Goal: Task Accomplishment & Management: Use online tool/utility

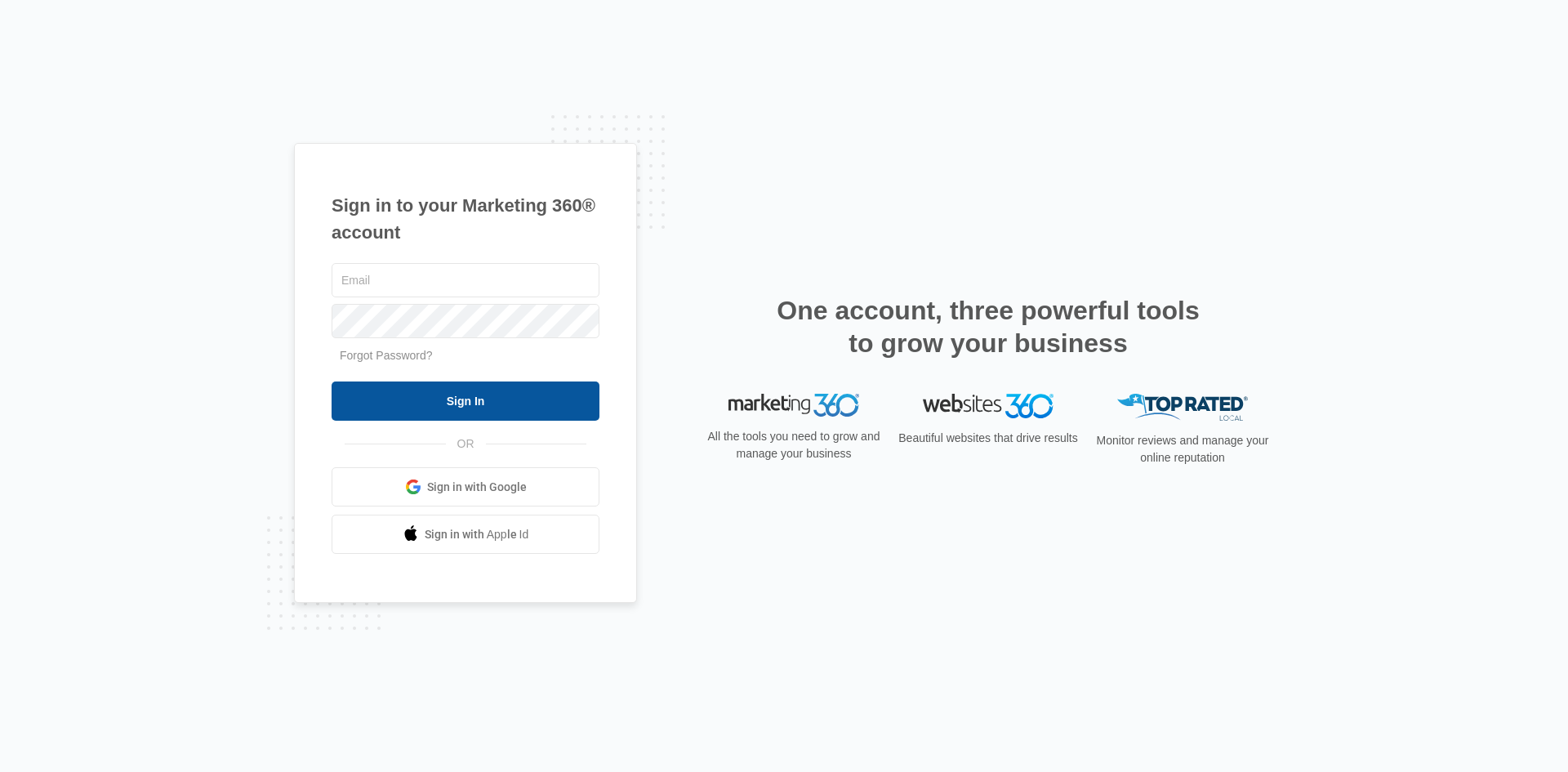
type input "[EMAIL_ADDRESS][DOMAIN_NAME]"
click at [466, 412] on input "Sign In" at bounding box center [465, 400] width 268 height 39
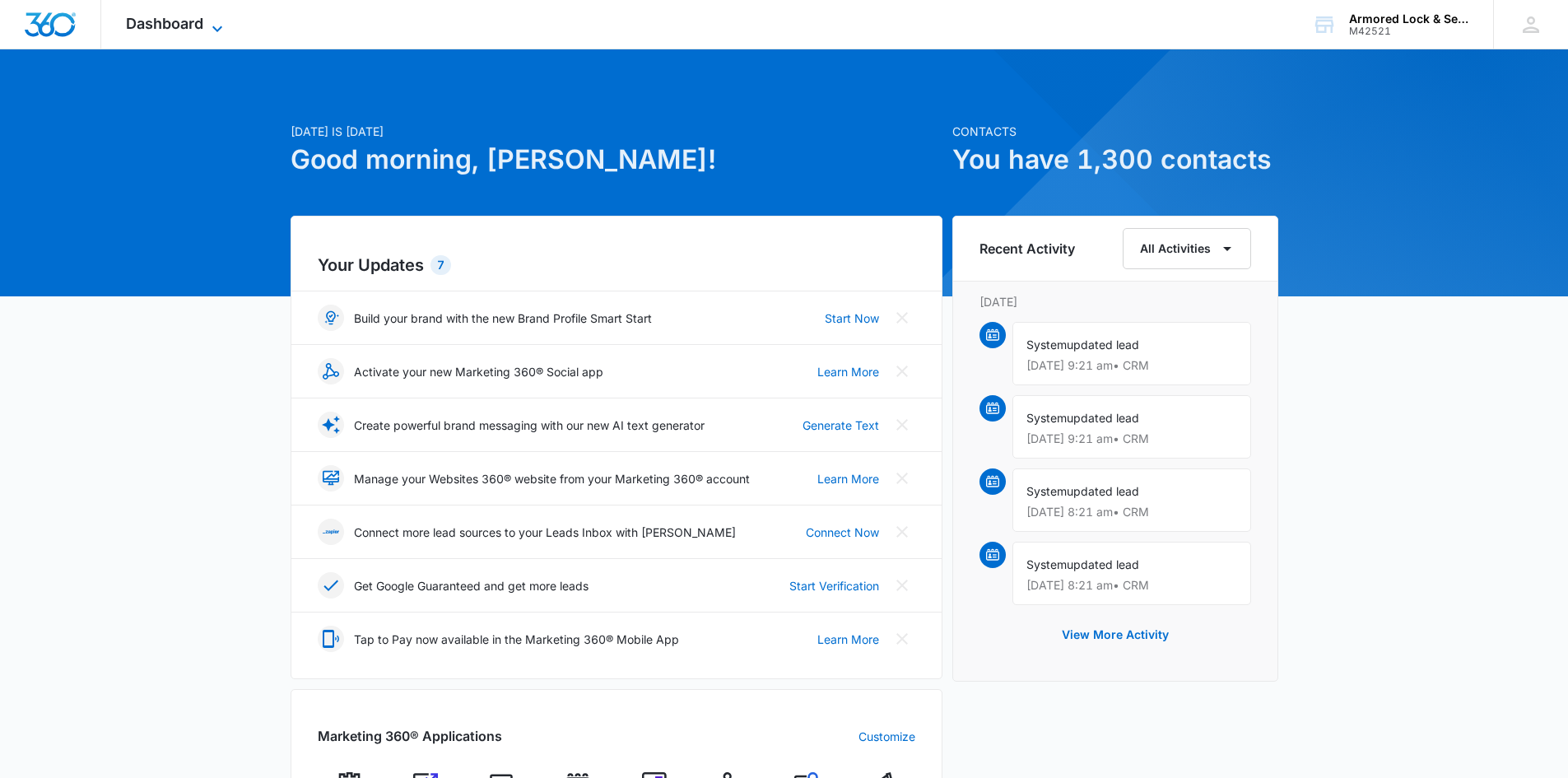
click at [207, 19] on icon at bounding box center [217, 29] width 19 height 19
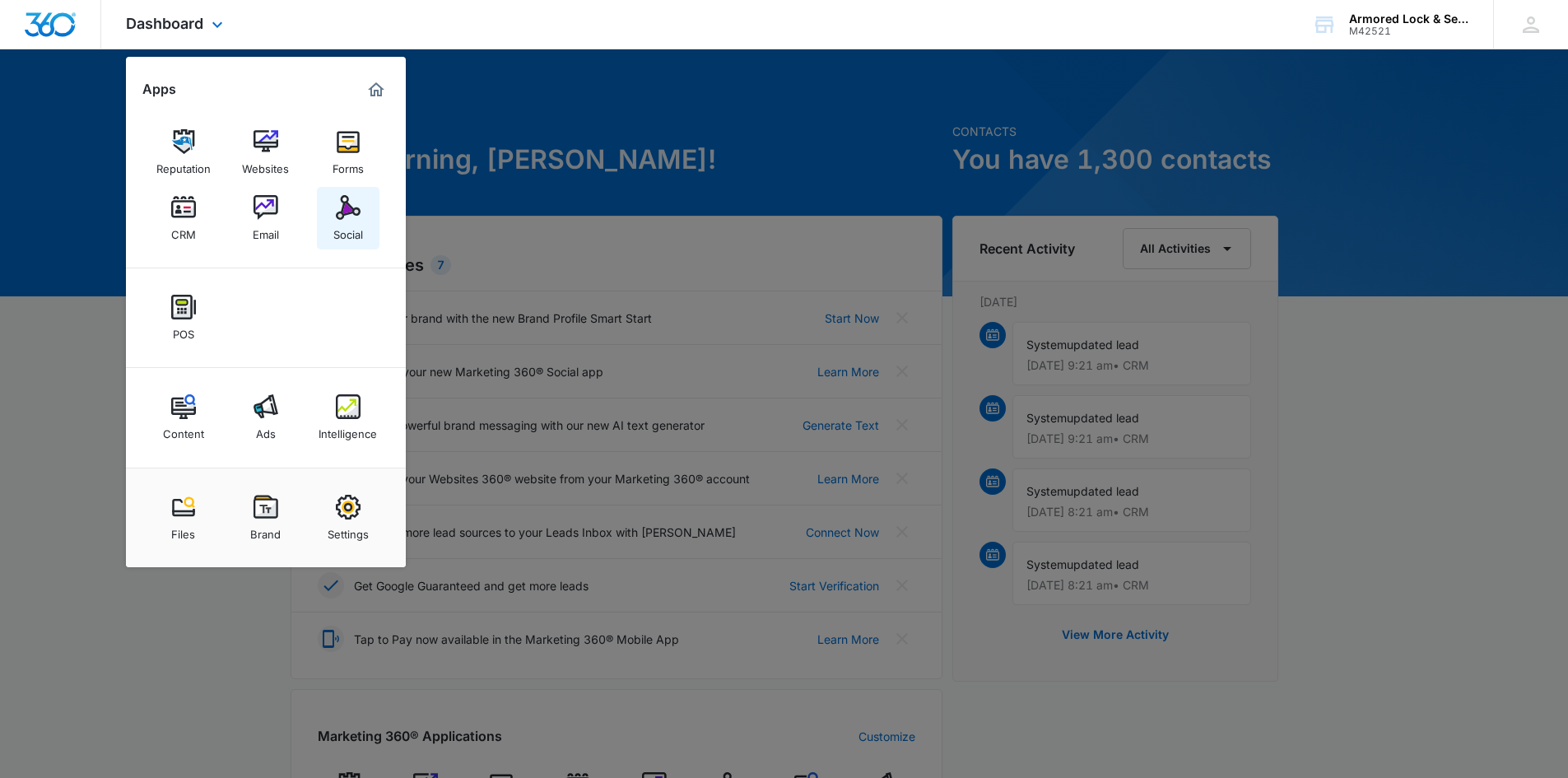
click at [337, 209] on img at bounding box center [348, 208] width 25 height 25
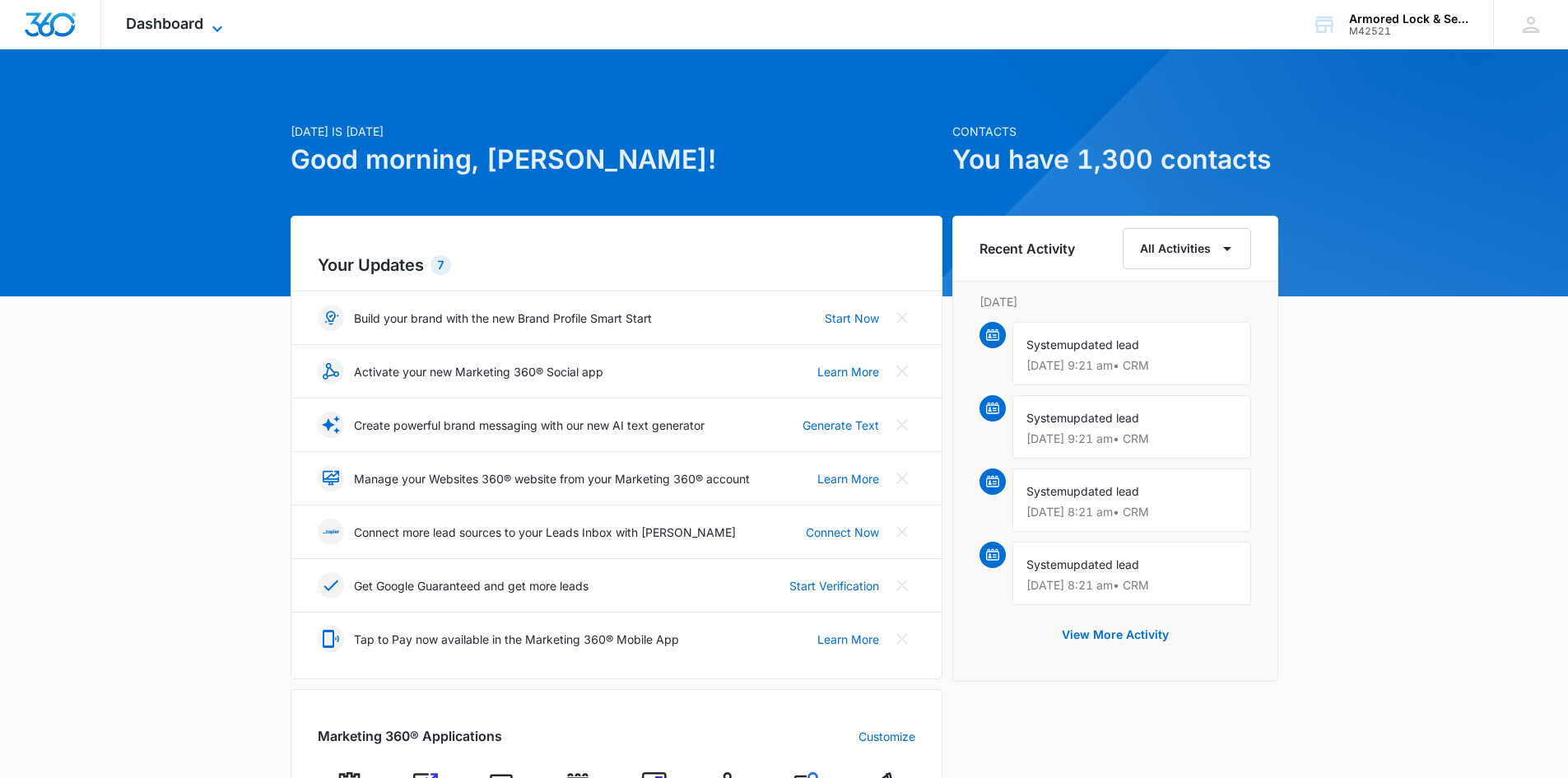
click at [171, 22] on span "Dashboard" at bounding box center [165, 23] width 77 height 17
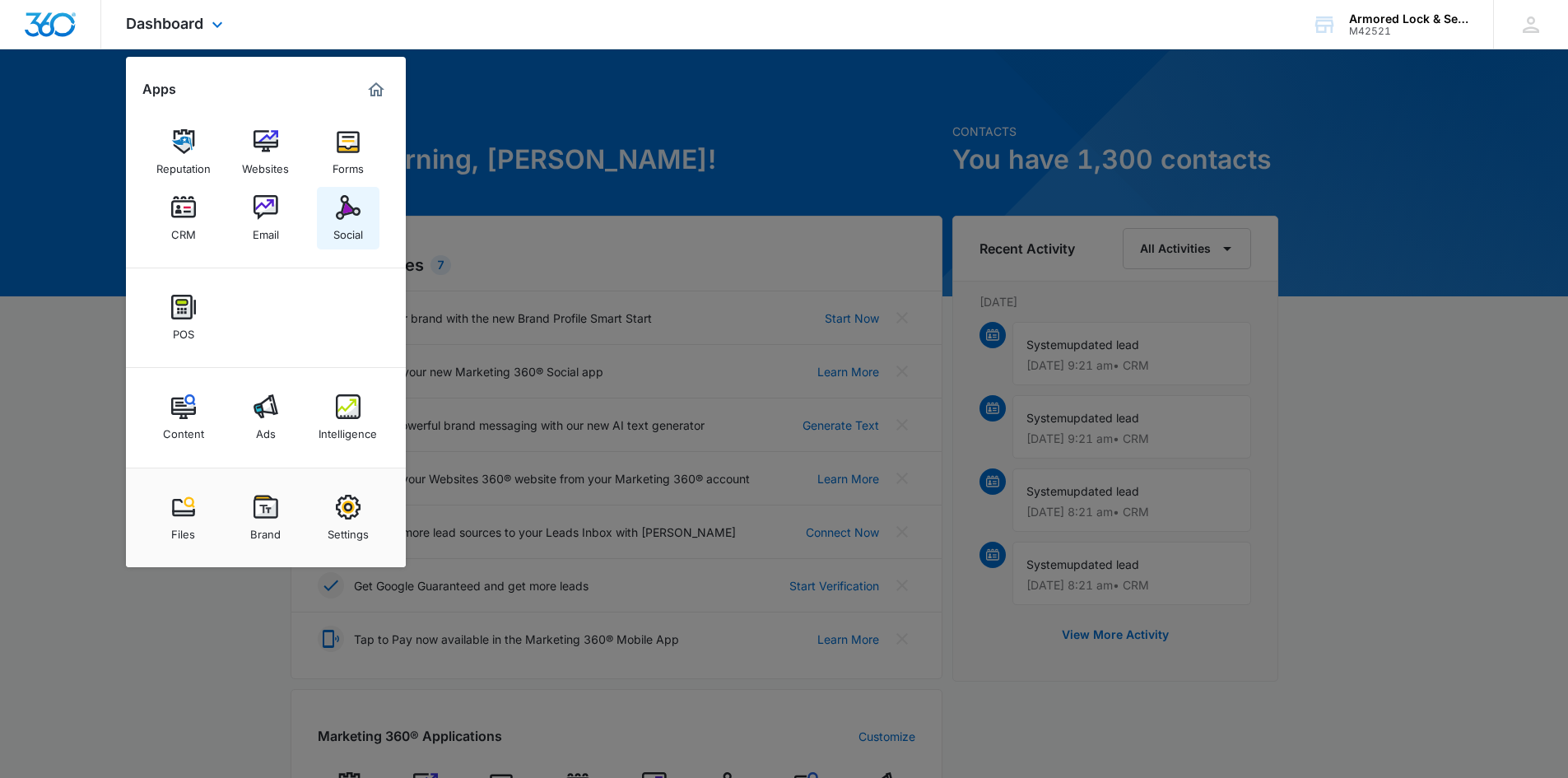
click at [336, 208] on img at bounding box center [348, 208] width 25 height 25
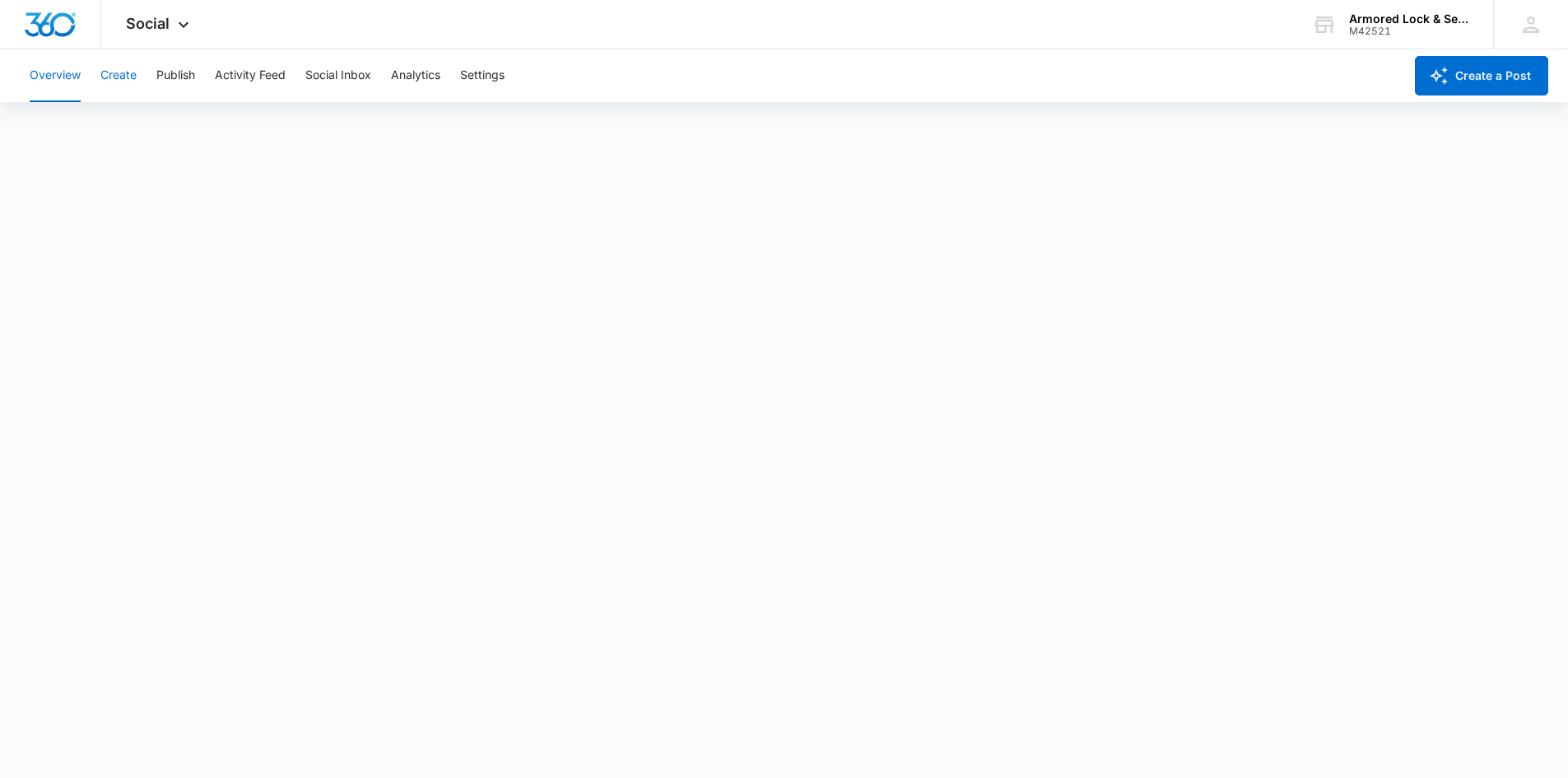
click at [111, 74] on button "Create" at bounding box center [119, 75] width 37 height 53
